Goal: Information Seeking & Learning: Learn about a topic

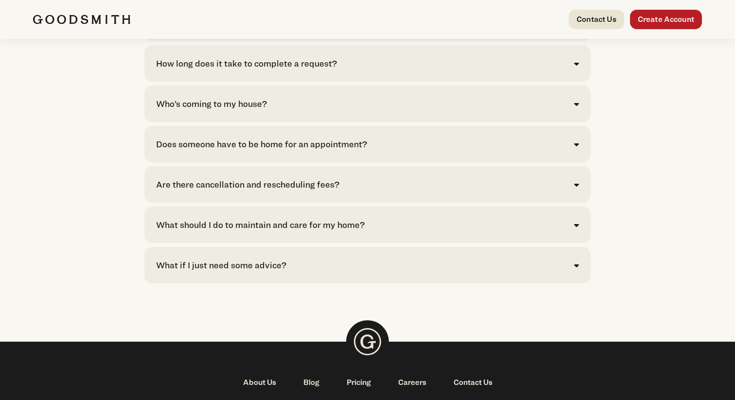
scroll to position [2258, 0]
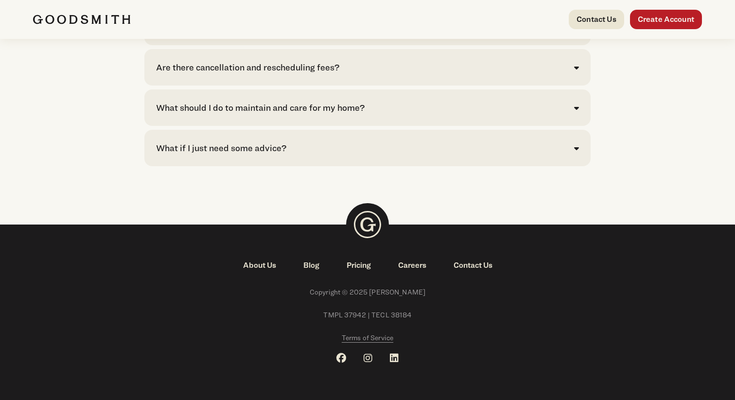
click at [413, 267] on link "Careers" at bounding box center [411, 265] width 55 height 12
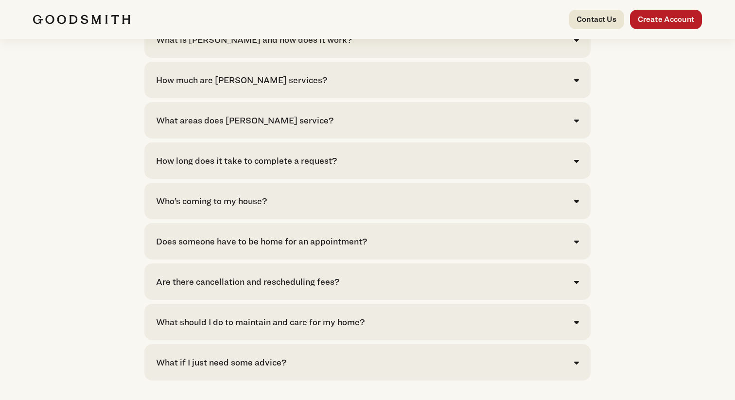
scroll to position [2023, 0]
click at [413, 178] on div "How long does it take to complete a request? Requests for mechanical services—s…" at bounding box center [367, 160] width 446 height 36
click at [574, 164] on icon at bounding box center [576, 160] width 5 height 8
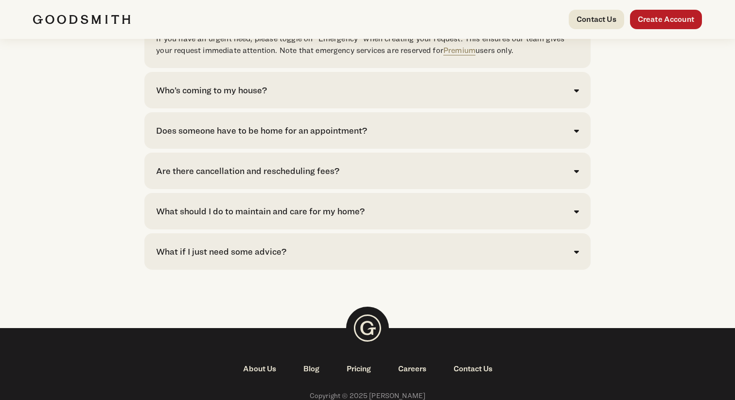
scroll to position [2243, 0]
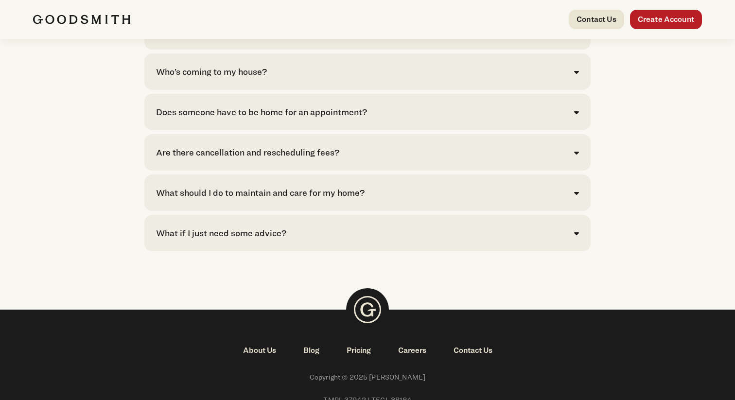
click at [574, 156] on icon at bounding box center [576, 153] width 5 height 8
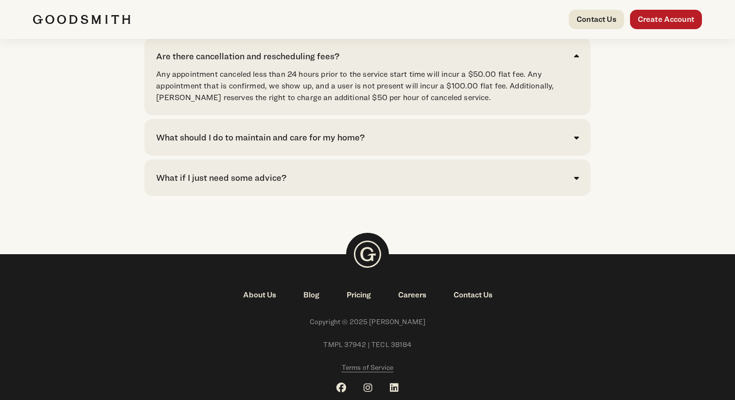
scroll to position [2390, 0]
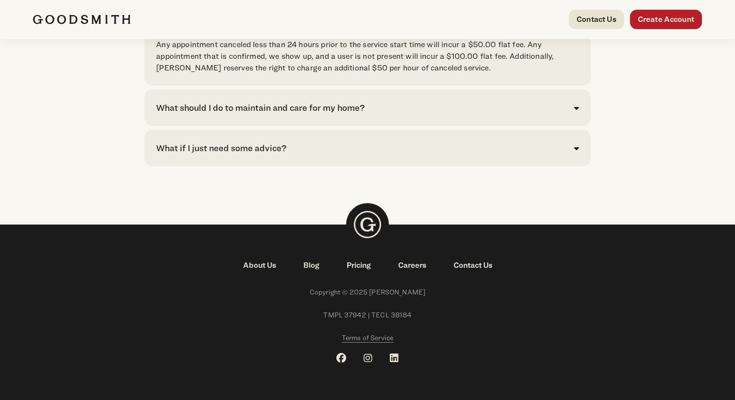
click at [503, 144] on div "What if I just need some advice?" at bounding box center [367, 147] width 422 height 13
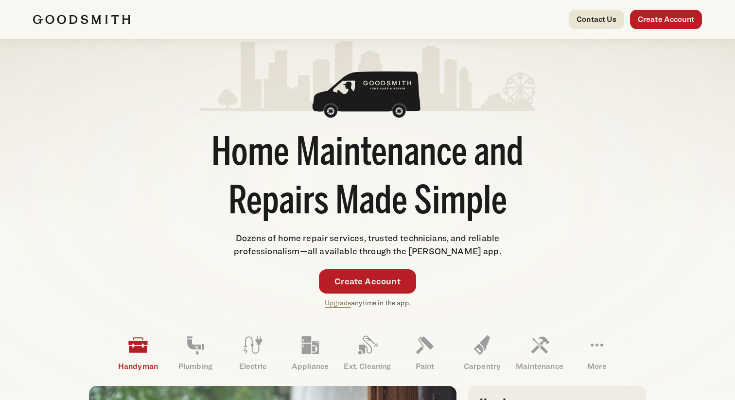
scroll to position [0, 0]
